Goal: Book appointment/travel/reservation: Book appointment/travel/reservation

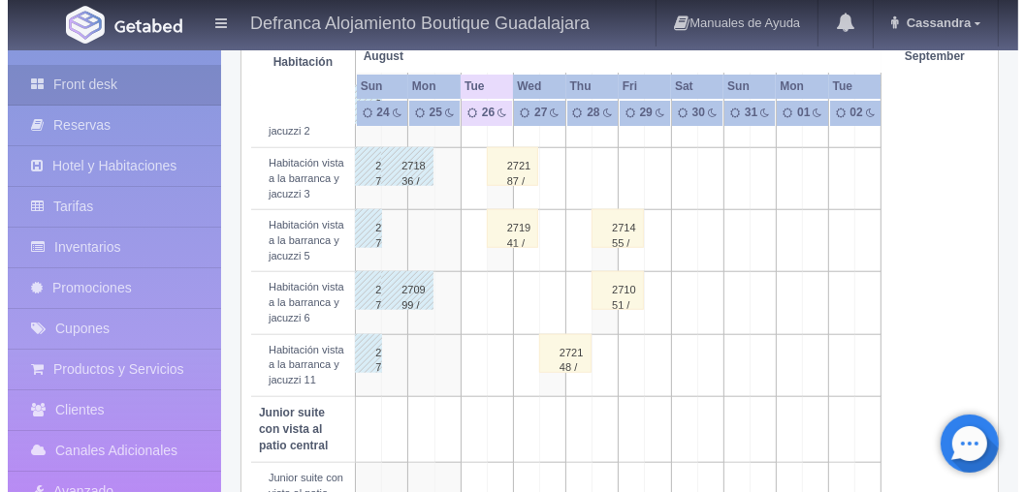
scroll to position [1132, 0]
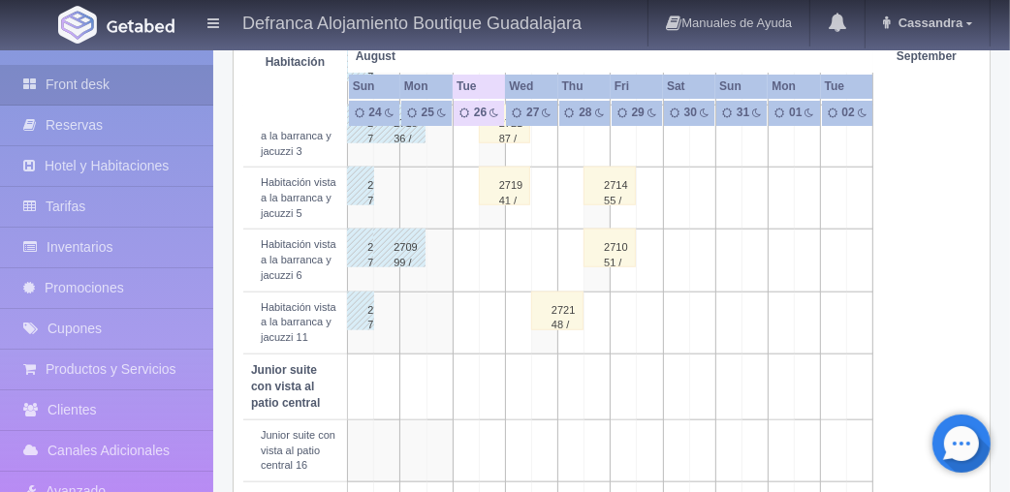
click at [544, 292] on td at bounding box center [544, 261] width 26 height 62
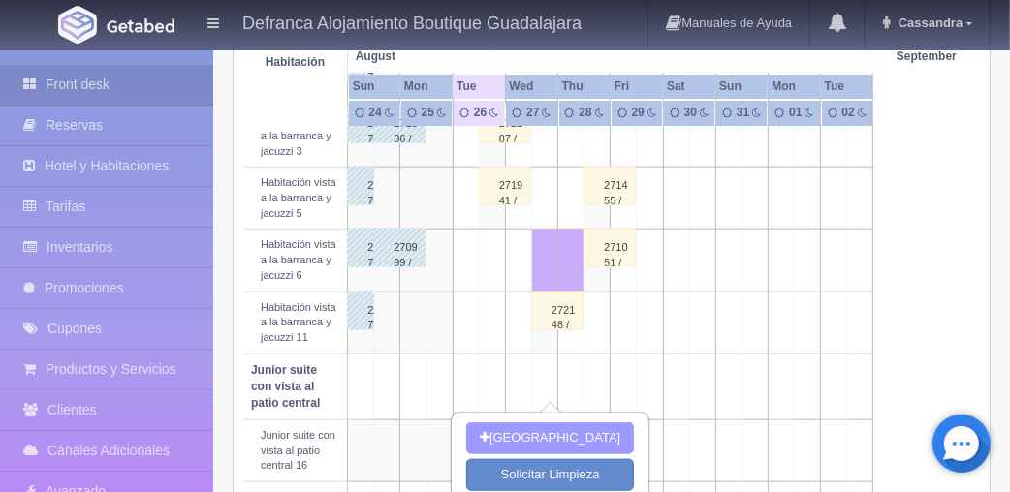
click at [548, 429] on button "[GEOGRAPHIC_DATA]" at bounding box center [550, 439] width 168 height 32
type input "27-08-2025"
type input "28-08-2025"
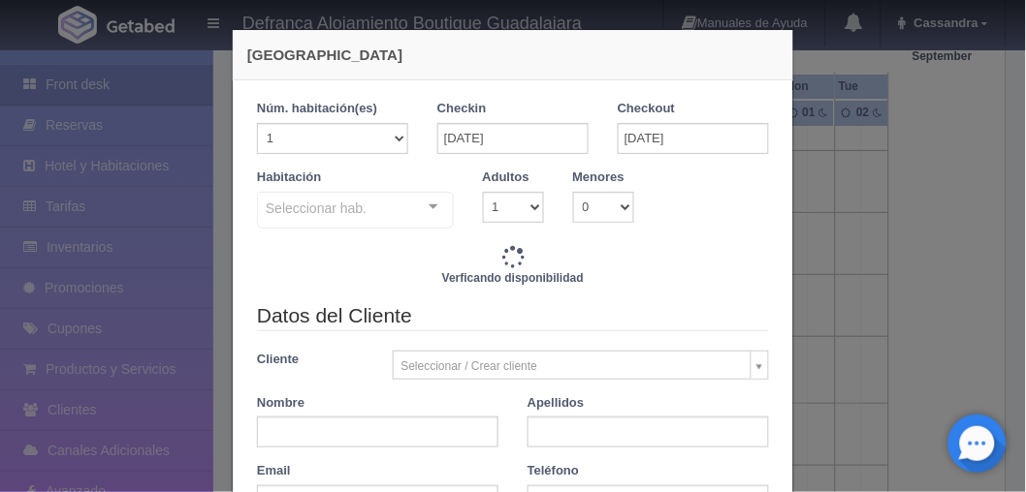
checkbox input "false"
type input "6710.00"
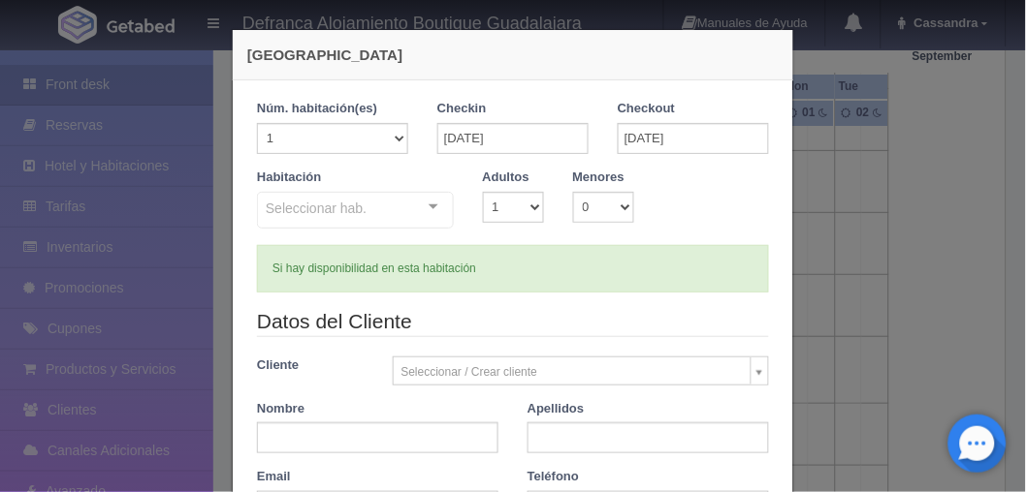
checkbox input "false"
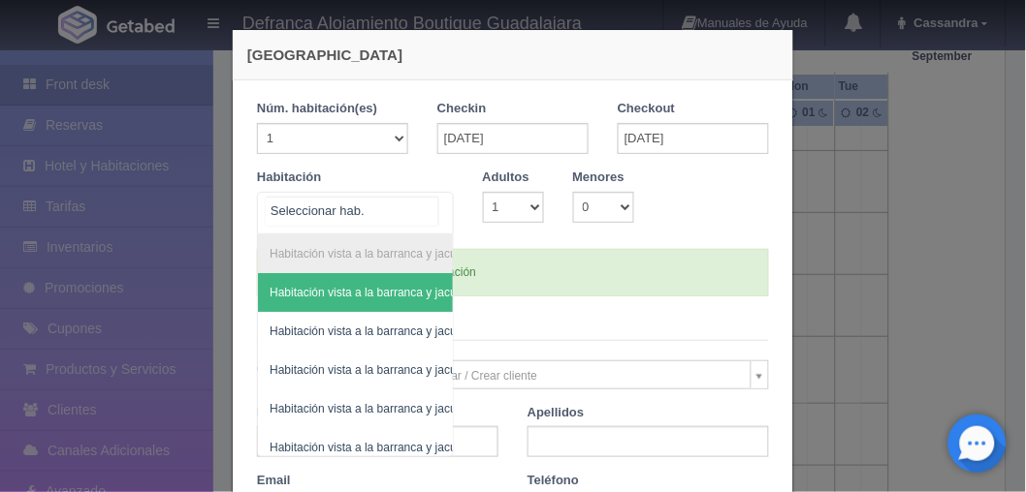
click at [425, 204] on div at bounding box center [433, 207] width 39 height 29
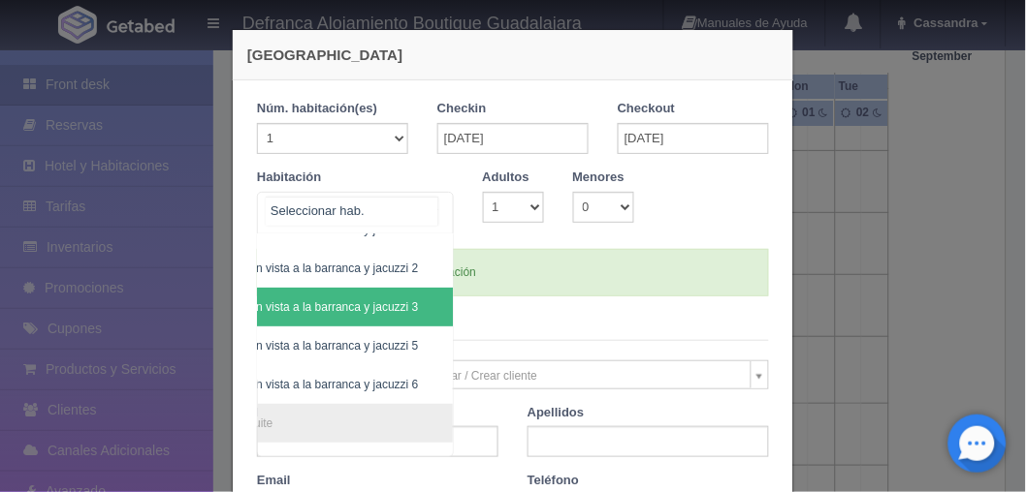
scroll to position [104, 62]
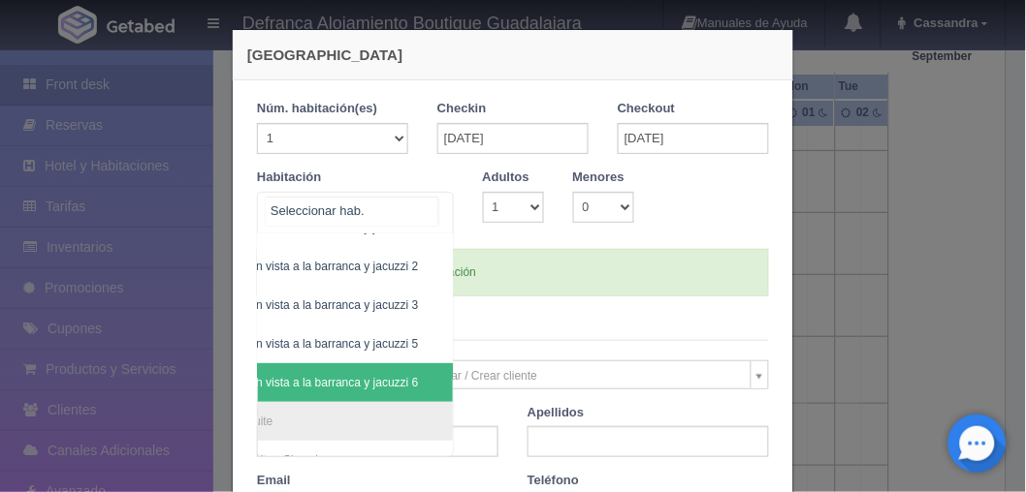
click at [335, 376] on span "Habitación vista a la barranca y jacuzzi 6" at bounding box center [312, 383] width 210 height 14
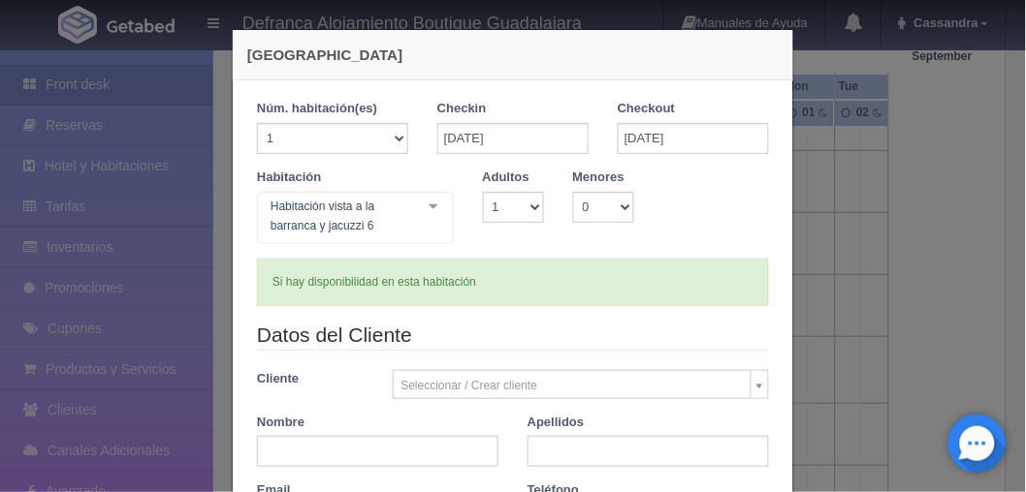
checkbox input "false"
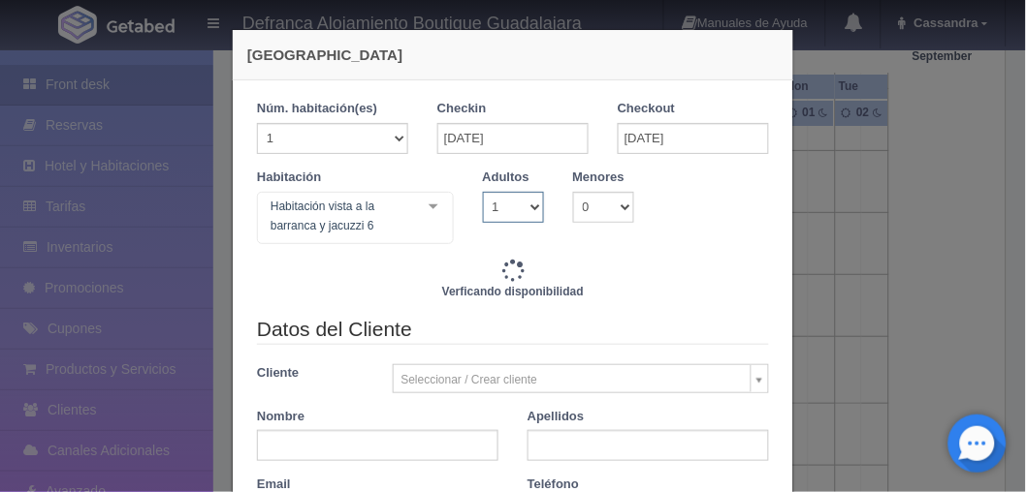
click at [518, 207] on select "1 2 3 4 5 6 7 8 9 10" at bounding box center [513, 207] width 61 height 31
type input "6710.00"
checkbox input "false"
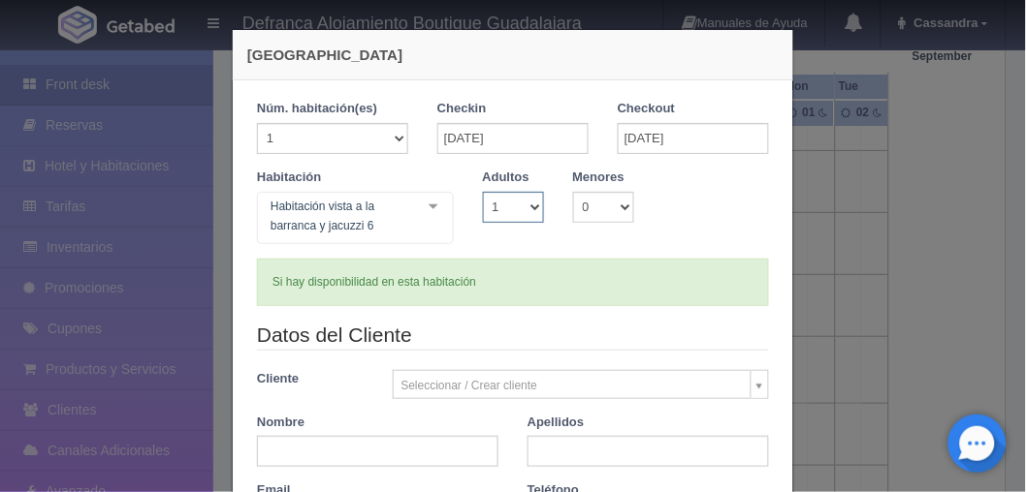
select select "2"
click at [483, 192] on select "1 2 3 4 5 6 7 8 9 10" at bounding box center [513, 207] width 61 height 31
checkbox input "false"
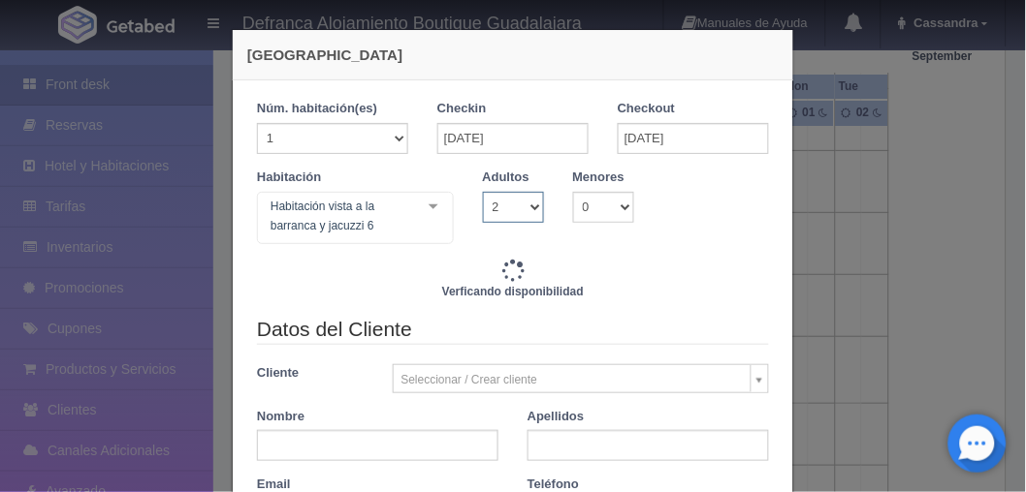
type input "6710.00"
checkbox input "false"
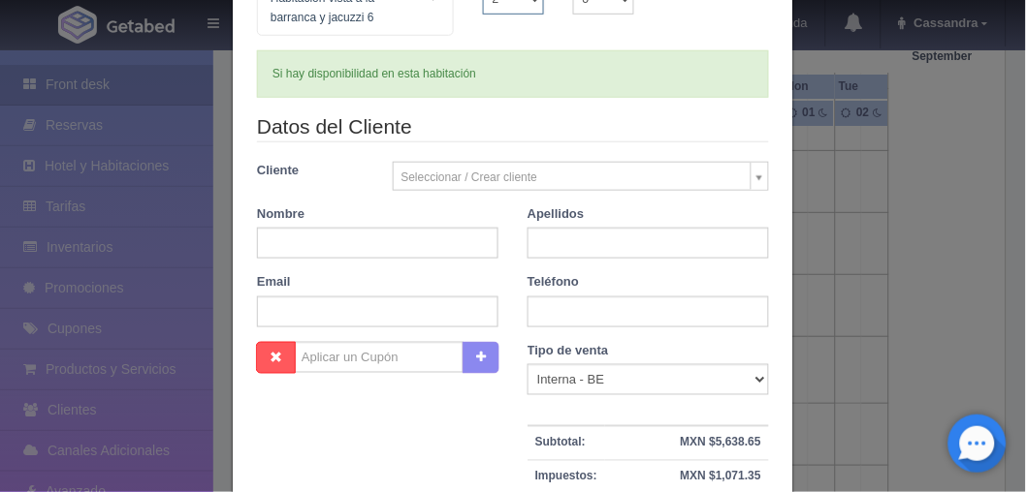
scroll to position [209, 0]
click at [399, 253] on input "text" at bounding box center [377, 242] width 241 height 31
paste input "[PERSON_NAME] A."
drag, startPoint x: 386, startPoint y: 234, endPoint x: 312, endPoint y: 243, distance: 74.3
click at [312, 243] on input "[PERSON_NAME] A." at bounding box center [377, 242] width 241 height 31
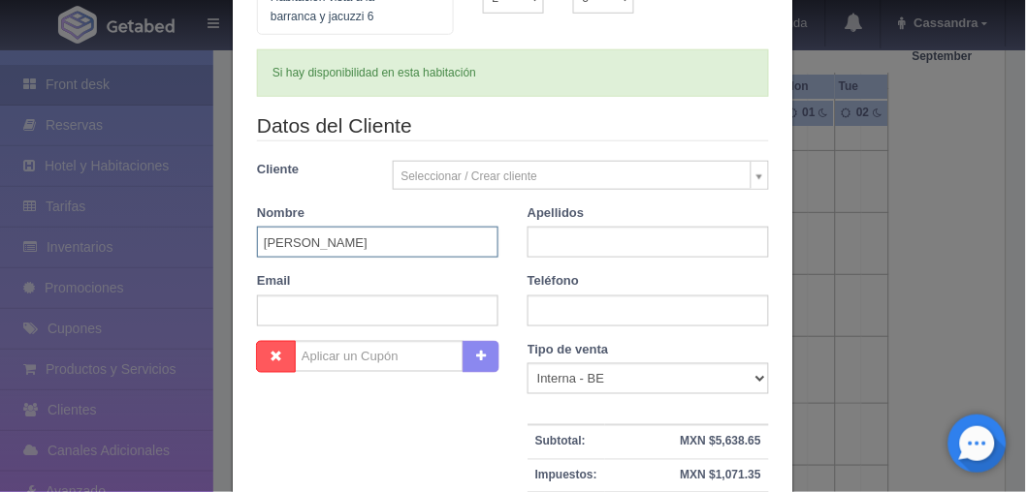
type input "Luz Delia"
click at [572, 268] on div "Datos del Cliente Cliente Seleccionar / Crear cliente Nuevo Cliente Aaron Exner…" at bounding box center [512, 226] width 541 height 230
drag, startPoint x: 574, startPoint y: 259, endPoint x: 577, endPoint y: 237, distance: 22.5
click at [577, 237] on div "Datos del Cliente Cliente Seleccionar / Crear cliente Nuevo Cliente Aaron Exner…" at bounding box center [512, 226] width 541 height 230
click at [577, 237] on input "text" at bounding box center [647, 242] width 241 height 31
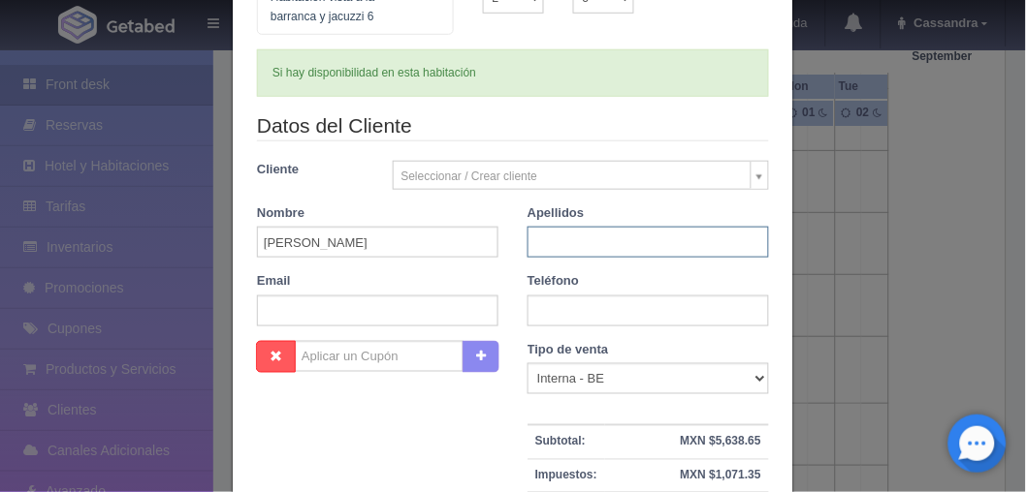
paste input "Valencia A."
type input "Valencia A."
click at [638, 304] on input "text" at bounding box center [647, 311] width 241 height 31
paste input "3314701501"
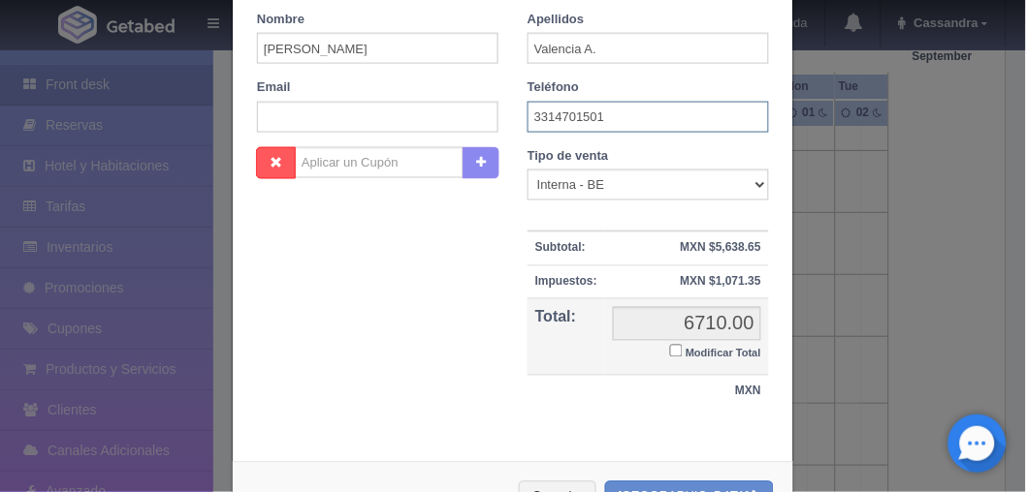
scroll to position [472, 0]
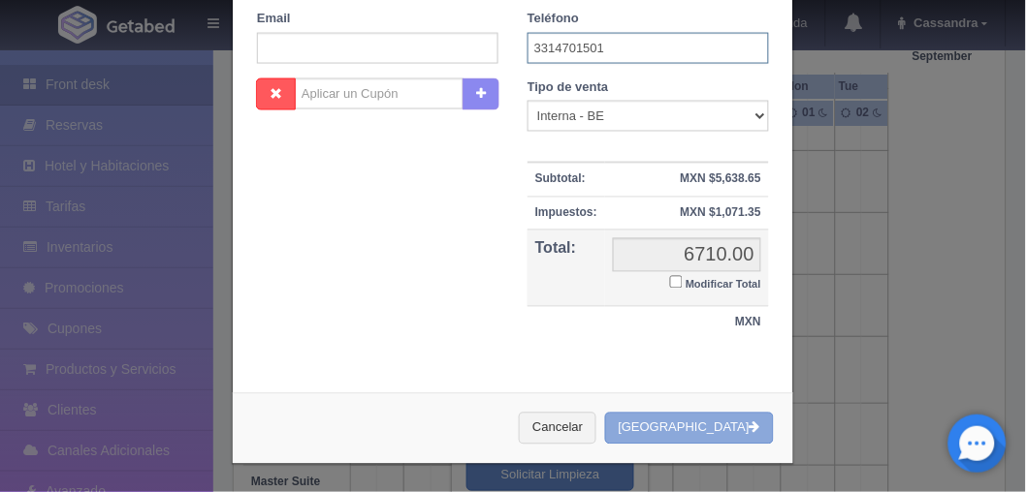
type input "3314701501"
click at [682, 429] on button "[GEOGRAPHIC_DATA]" at bounding box center [689, 429] width 169 height 32
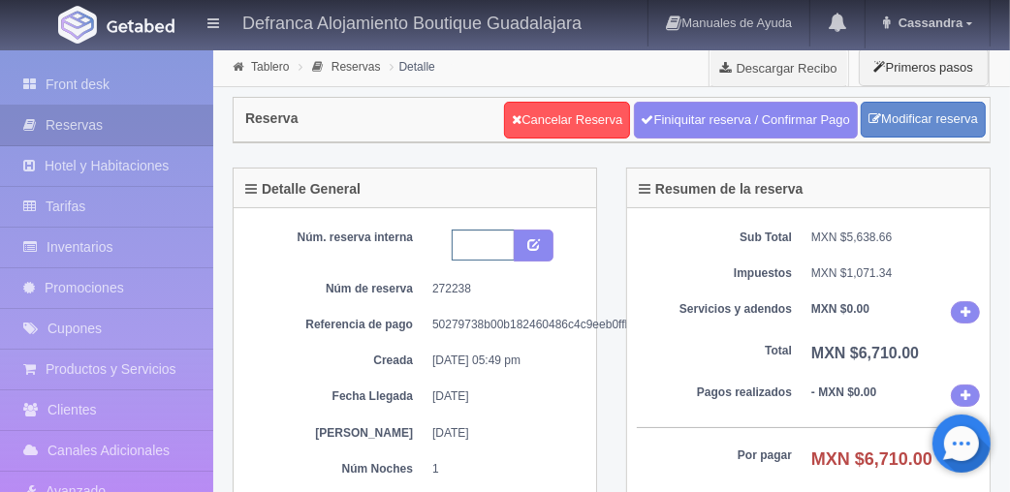
click at [459, 247] on input "text" at bounding box center [483, 245] width 63 height 31
type input "HVBJ6 270825-280825"
click at [551, 252] on button "submit" at bounding box center [534, 246] width 40 height 33
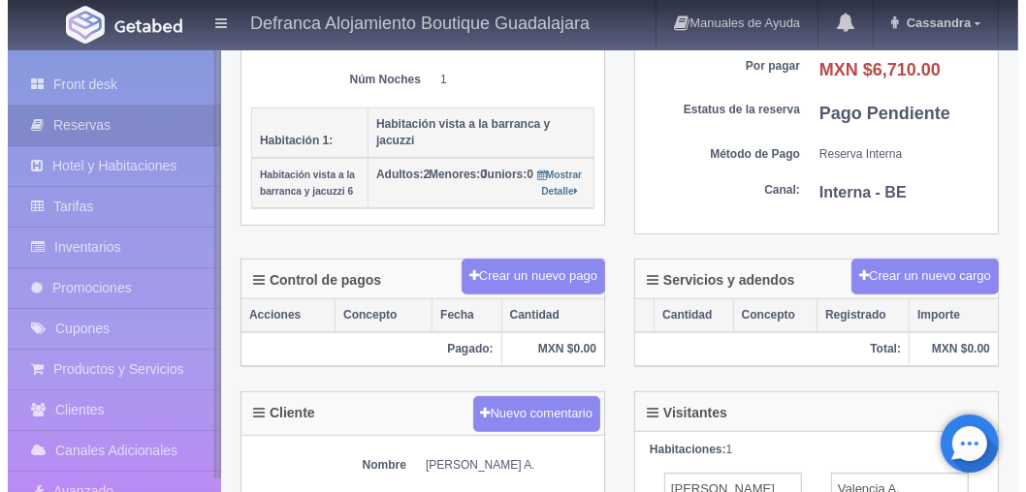
scroll to position [395, 0]
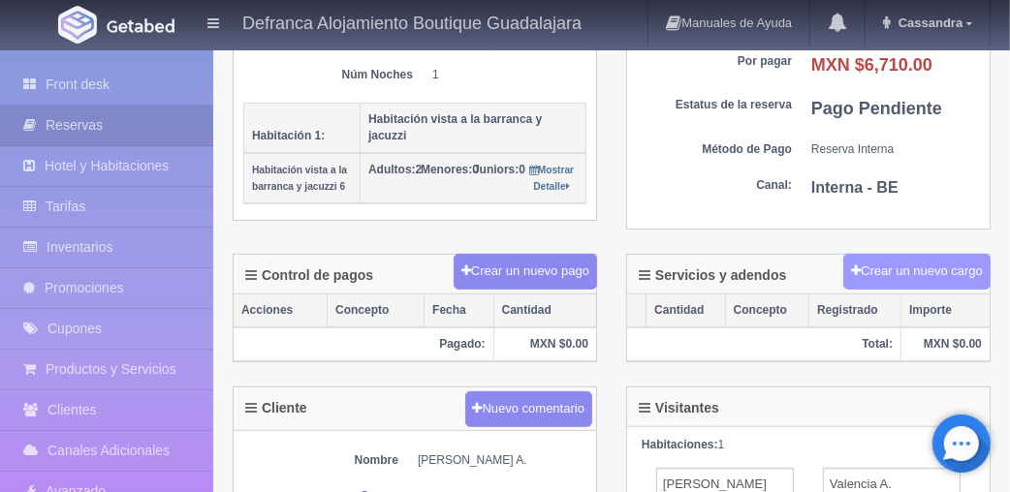
click at [866, 281] on button "Crear un nuevo cargo" at bounding box center [916, 272] width 147 height 36
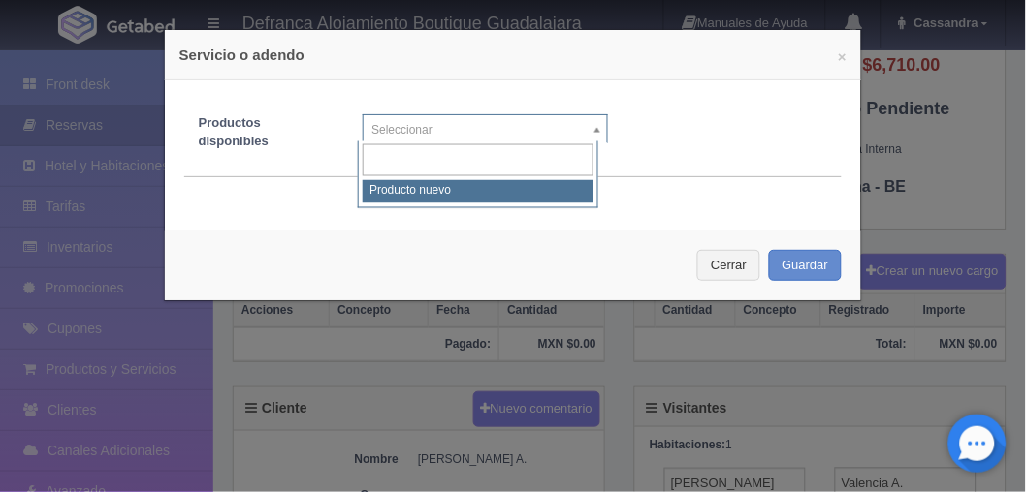
click at [459, 136] on body "Defranca Alojamiento Boutique Guadalajara Manuales de Ayuda Actualizaciones rec…" at bounding box center [513, 303] width 1026 height 1298
select select "0"
type input "1"
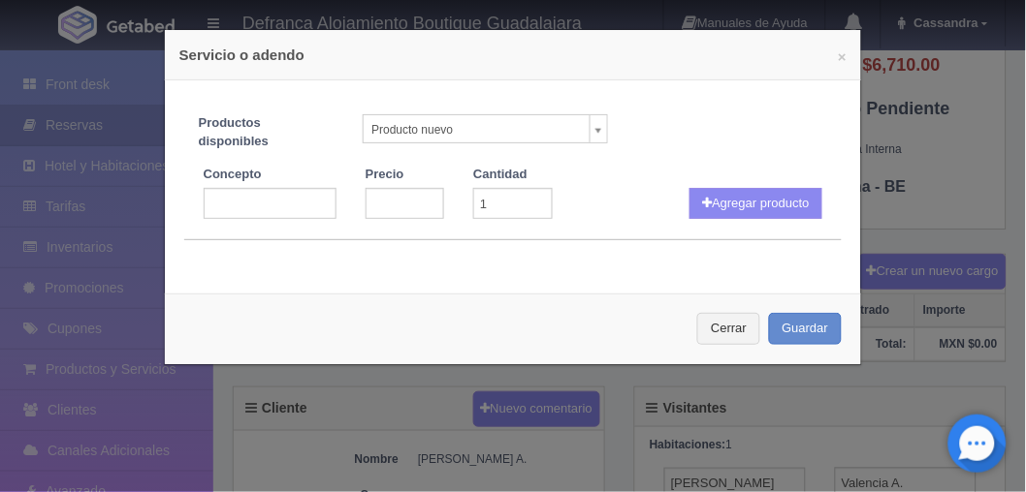
drag, startPoint x: 333, startPoint y: 202, endPoint x: 304, endPoint y: 202, distance: 29.1
click at [304, 202] on div "Concepto" at bounding box center [270, 193] width 162 height 54
click at [304, 202] on input "text" at bounding box center [270, 203] width 133 height 31
click at [728, 327] on button "Cerrar" at bounding box center [728, 329] width 63 height 32
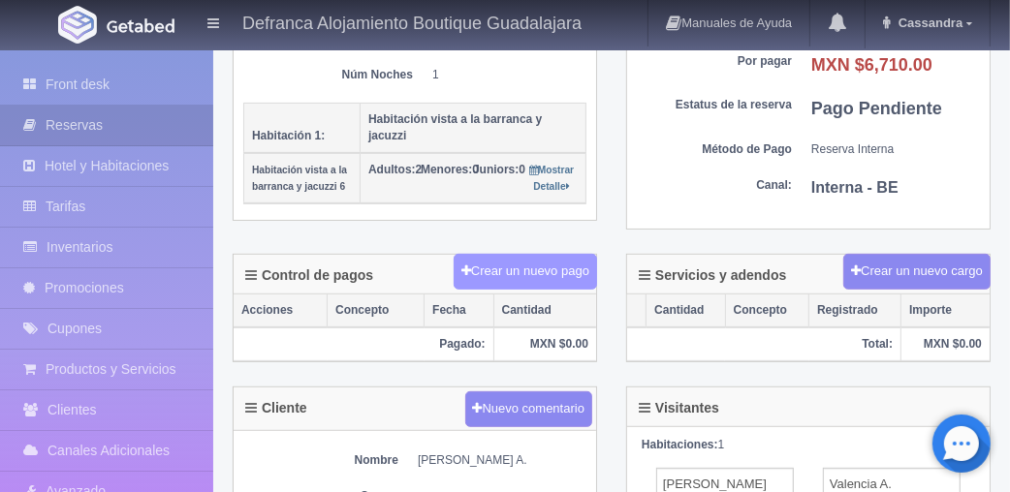
click at [502, 282] on button "Crear un nuevo pago" at bounding box center [525, 272] width 143 height 36
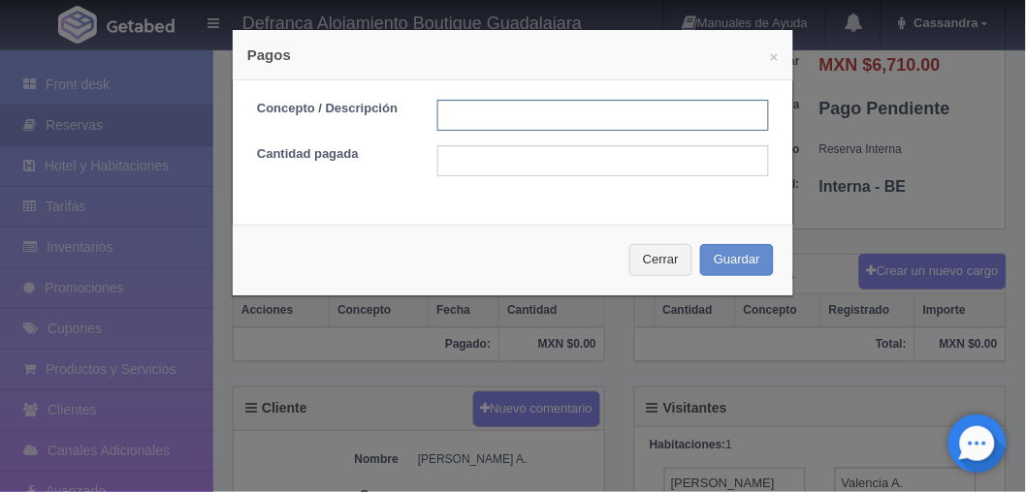
click at [470, 105] on input "text" at bounding box center [603, 115] width 332 height 31
drag, startPoint x: 596, startPoint y: 113, endPoint x: 549, endPoint y: 118, distance: 47.7
click at [549, 118] on input "TRANSFERENCIA 16 ABRIL 2025" at bounding box center [603, 115] width 332 height 31
type input "TRANSFERENCIA 26 AGOSTO 2025"
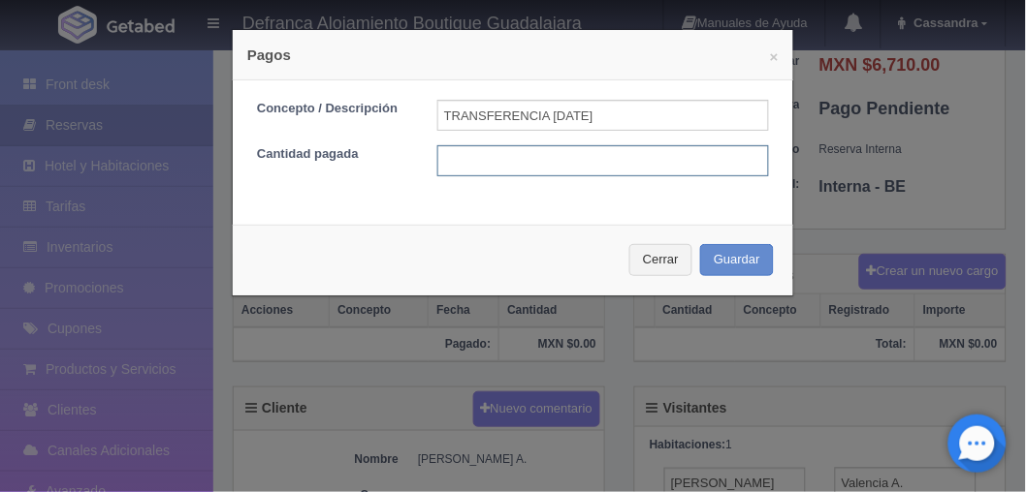
click at [525, 158] on input "text" at bounding box center [603, 160] width 332 height 31
type input "4555"
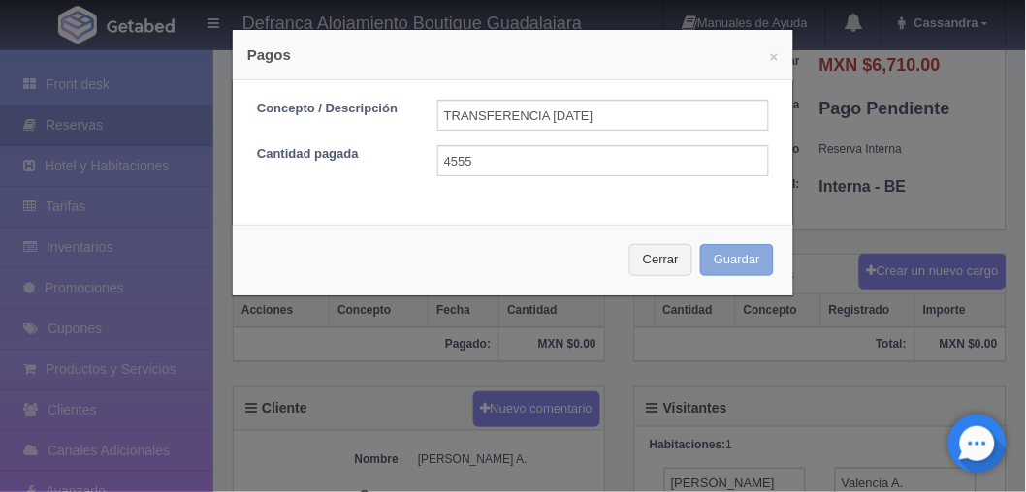
click at [724, 254] on button "Guardar" at bounding box center [737, 260] width 74 height 32
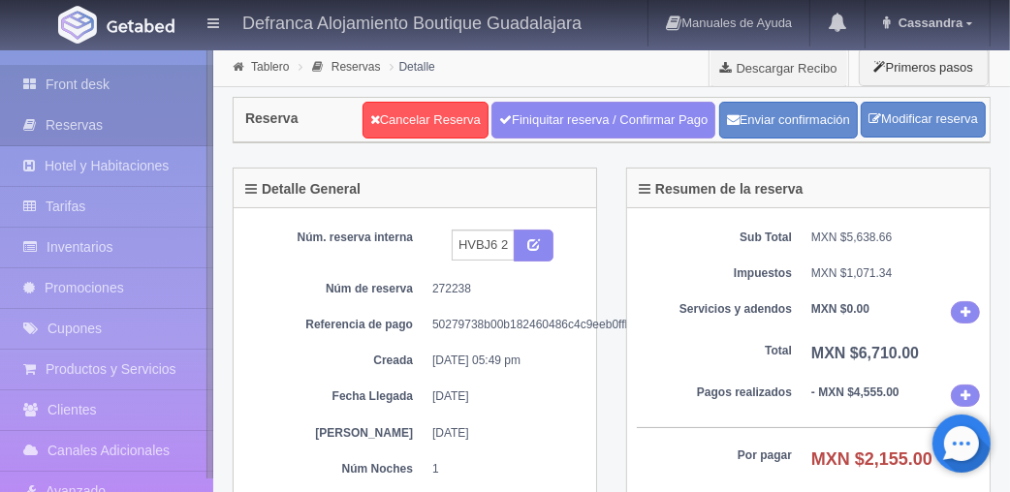
click at [60, 98] on link "Front desk" at bounding box center [106, 85] width 213 height 40
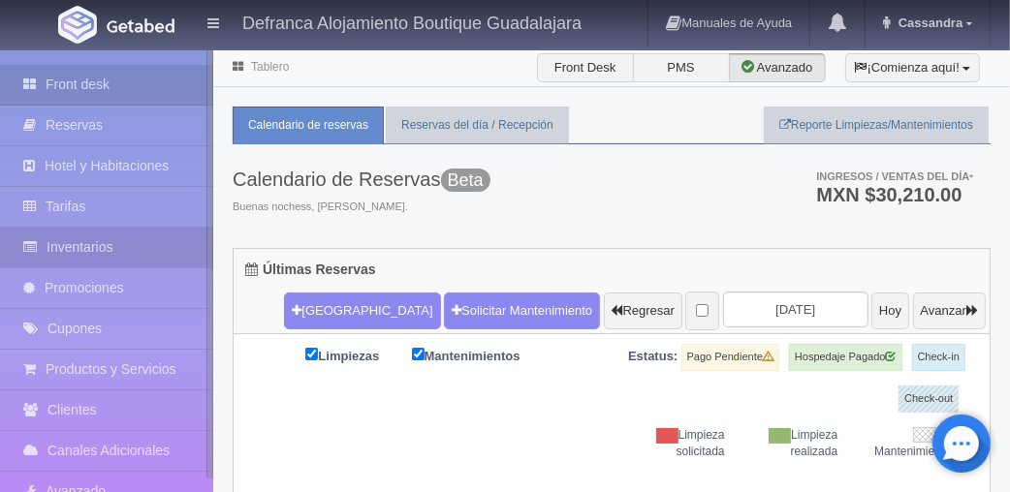
click at [56, 250] on link "Inventarios" at bounding box center [106, 248] width 213 height 40
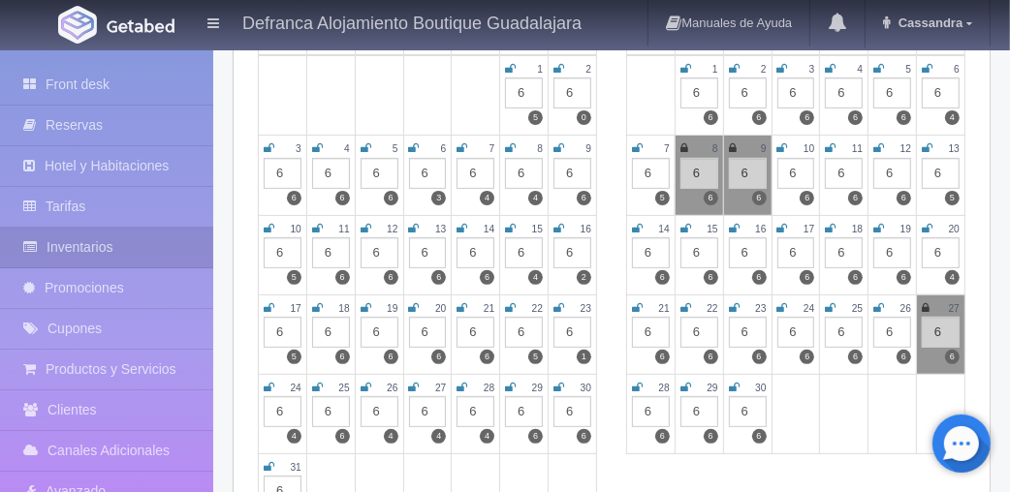
scroll to position [327, 0]
